Goal: Transaction & Acquisition: Purchase product/service

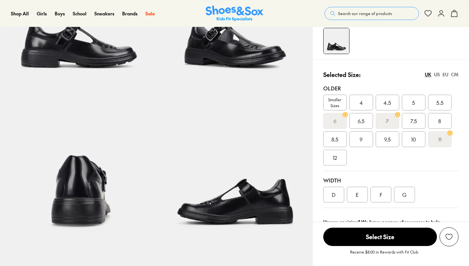
scroll to position [159, 0]
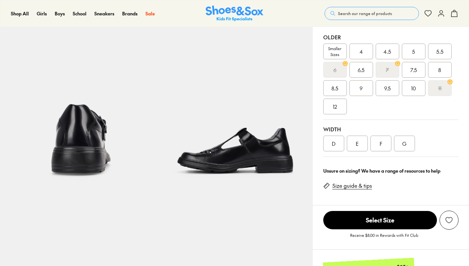
select select "*"
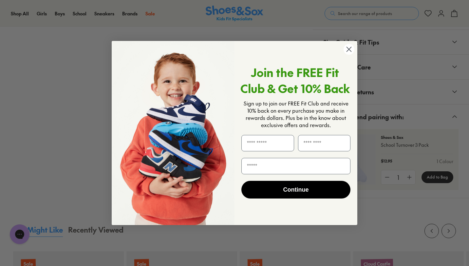
scroll to position [364, 0]
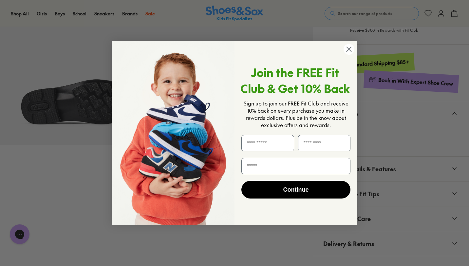
click at [350, 49] on circle "Close dialog" at bounding box center [349, 49] width 11 height 11
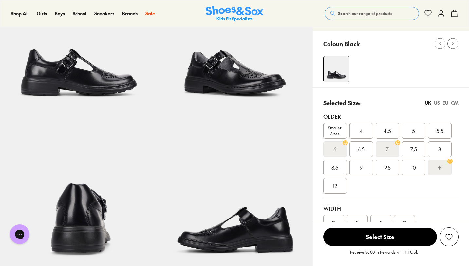
scroll to position [75, 0]
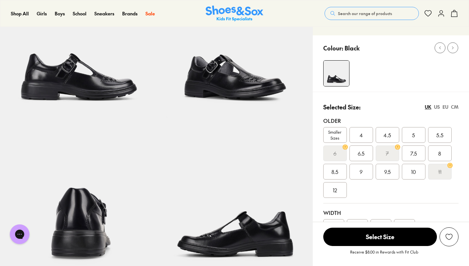
click at [436, 108] on div "US" at bounding box center [437, 107] width 6 height 7
click at [428, 106] on div "UK" at bounding box center [428, 107] width 7 height 7
click at [435, 107] on div "US" at bounding box center [437, 107] width 6 height 7
click at [417, 136] on div "6" at bounding box center [414, 135] width 24 height 16
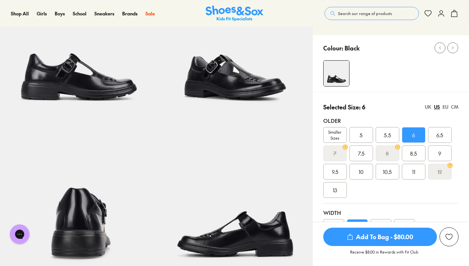
click at [409, 235] on span "Add To Bag - $80.00" at bounding box center [380, 237] width 114 height 18
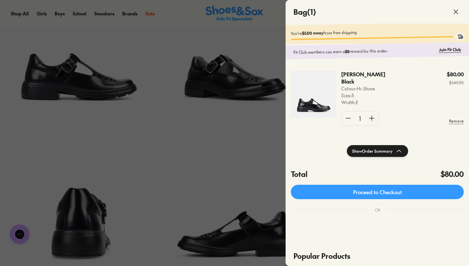
click at [278, 152] on div at bounding box center [234, 133] width 469 height 266
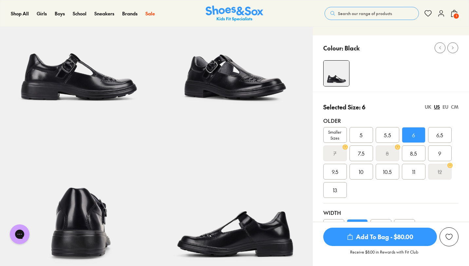
click at [429, 108] on div "UK" at bounding box center [428, 107] width 7 height 7
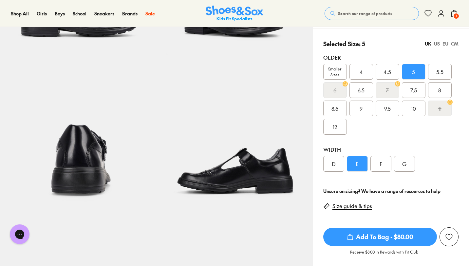
scroll to position [139, 0]
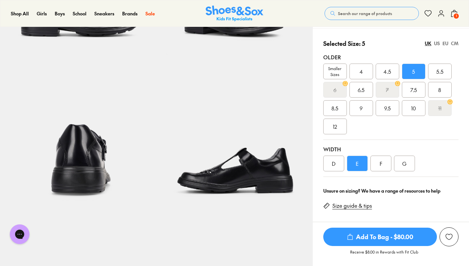
click at [339, 161] on div "D" at bounding box center [333, 164] width 21 height 16
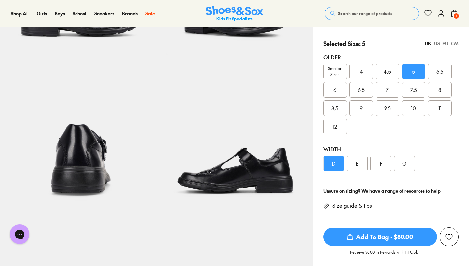
click at [409, 237] on span "Add To Bag - $80.00" at bounding box center [380, 237] width 114 height 18
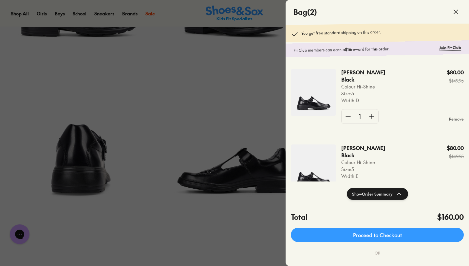
scroll to position [33, 0]
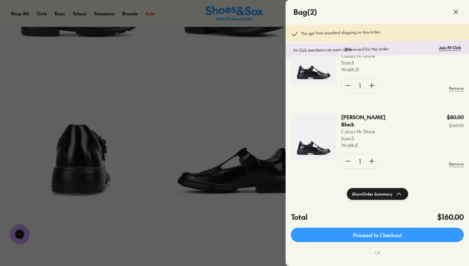
click at [242, 244] on div at bounding box center [234, 133] width 469 height 266
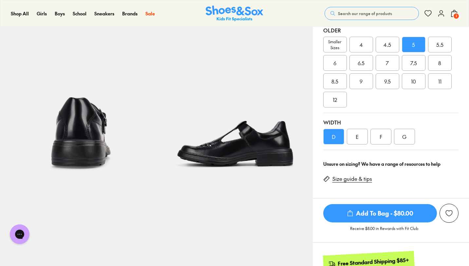
scroll to position [156, 0]
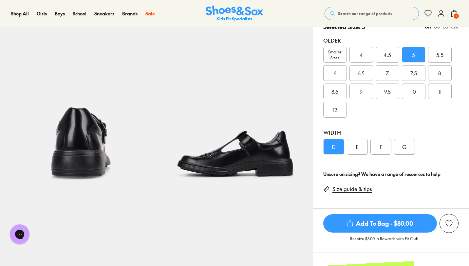
click at [389, 53] on span "4.5" at bounding box center [388, 55] width 8 height 8
click at [364, 54] on div "4" at bounding box center [362, 55] width 24 height 16
click at [417, 70] on div "7.5" at bounding box center [414, 73] width 24 height 16
click at [363, 145] on div "E" at bounding box center [357, 147] width 21 height 16
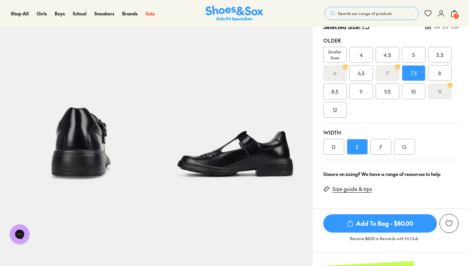
click at [415, 54] on div "5" at bounding box center [414, 55] width 24 height 16
